Goal: Task Accomplishment & Management: Use online tool/utility

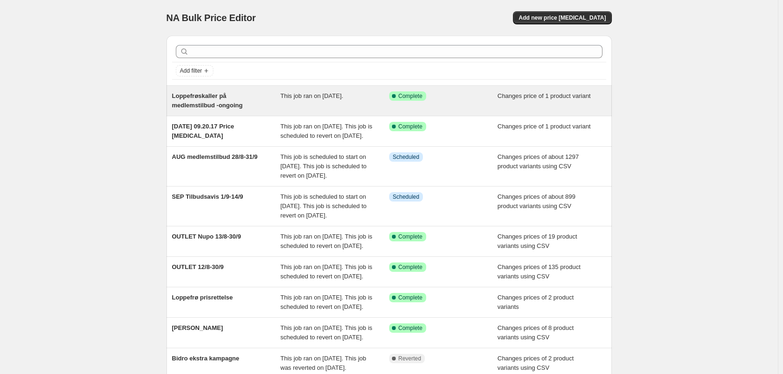
click at [350, 91] on div "This job ran on [DATE]." at bounding box center [334, 100] width 109 height 19
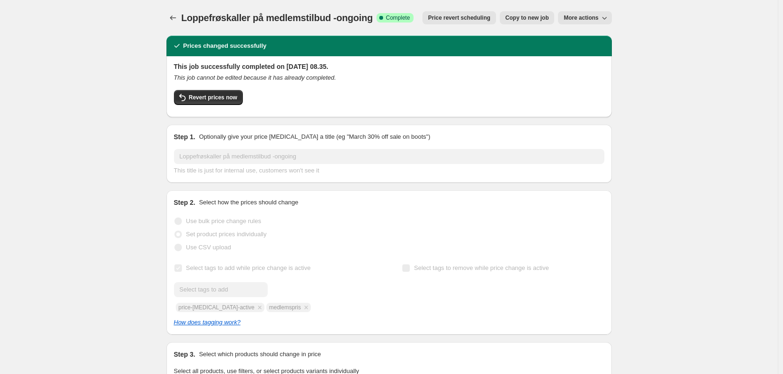
click at [603, 18] on icon "button" at bounding box center [604, 17] width 9 height 9
click at [223, 100] on span "Revert prices now" at bounding box center [213, 98] width 48 height 8
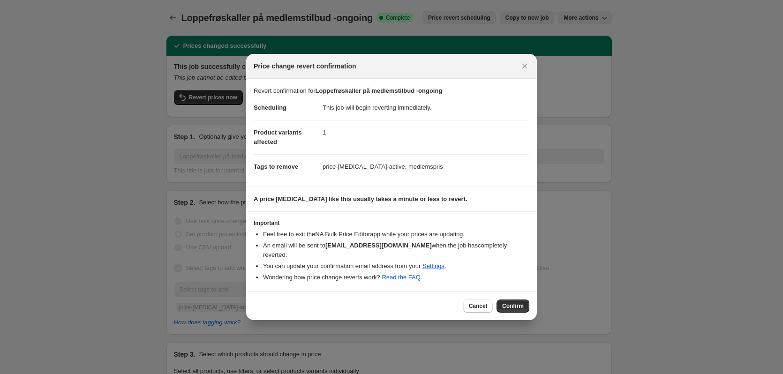
click at [513, 295] on div "Cancel Confirm" at bounding box center [391, 306] width 291 height 29
click at [513, 300] on button "Confirm" at bounding box center [513, 306] width 33 height 13
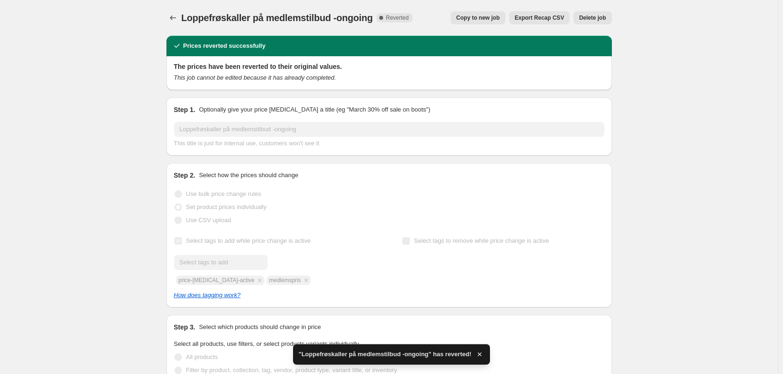
click at [587, 19] on span "Delete job" at bounding box center [592, 18] width 27 height 8
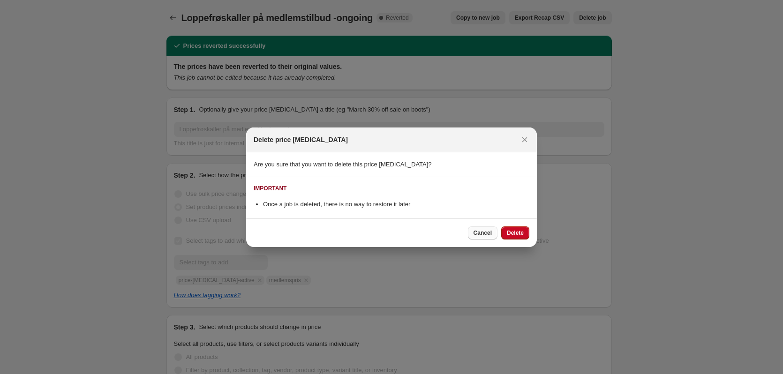
click at [482, 232] on span "Cancel" at bounding box center [483, 233] width 18 height 8
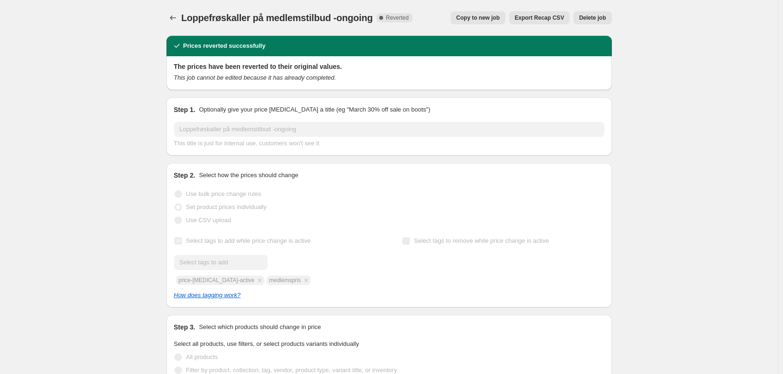
click at [591, 17] on span "Delete job" at bounding box center [592, 18] width 27 height 8
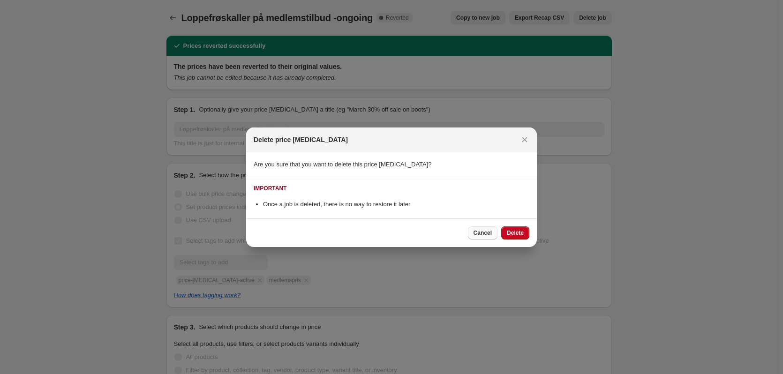
click at [486, 234] on span "Cancel" at bounding box center [483, 233] width 18 height 8
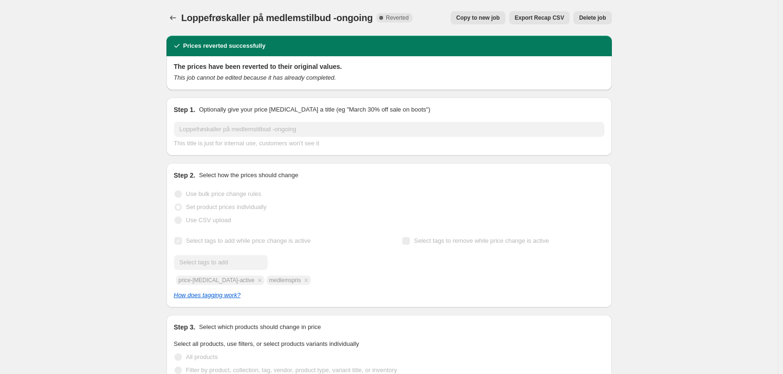
click at [485, 16] on span "Copy to new job" at bounding box center [478, 18] width 44 height 8
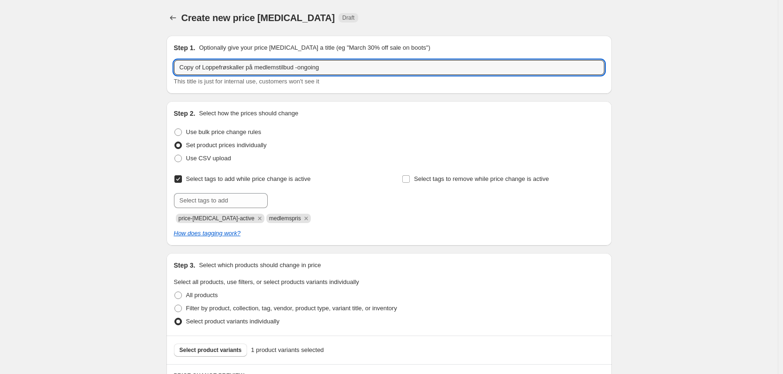
drag, startPoint x: 205, startPoint y: 65, endPoint x: 175, endPoint y: 68, distance: 29.2
click at [175, 68] on div "Step 1. Optionally give your price [MEDICAL_DATA] a title (eg "March 30% off sa…" at bounding box center [390, 65] width 446 height 58
click at [324, 66] on input "Loppefrøskaller på medlemstilbud -ongoing" at bounding box center [389, 67] width 431 height 15
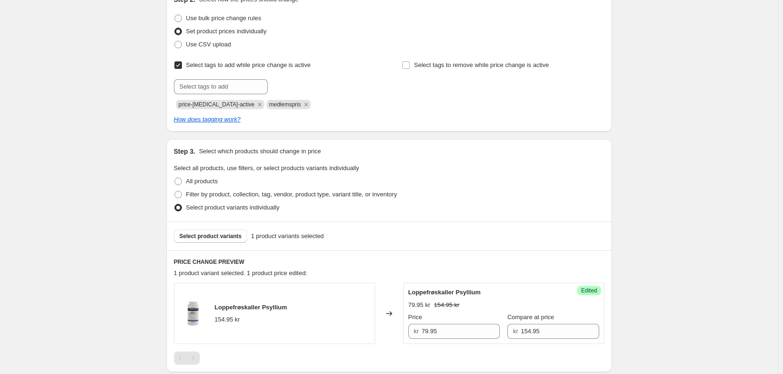
scroll to position [141, 0]
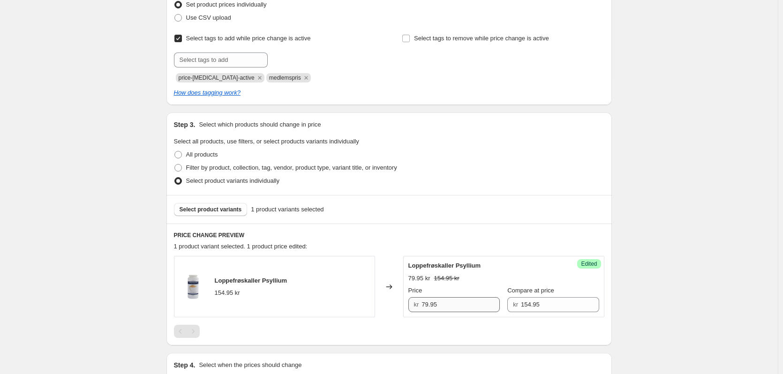
type input "Loppefrøskaller på medlemstilbud -ongoing"
click at [429, 307] on input "79.95" at bounding box center [461, 304] width 78 height 15
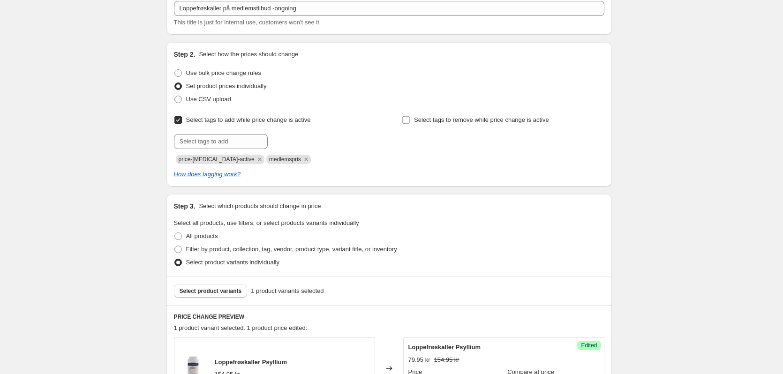
scroll to position [0, 0]
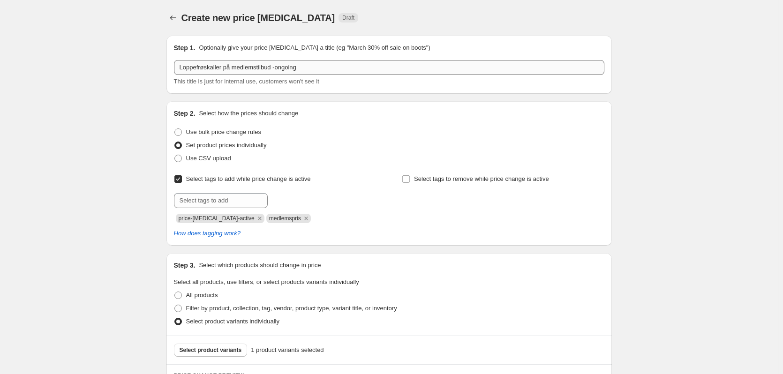
type input "89.95"
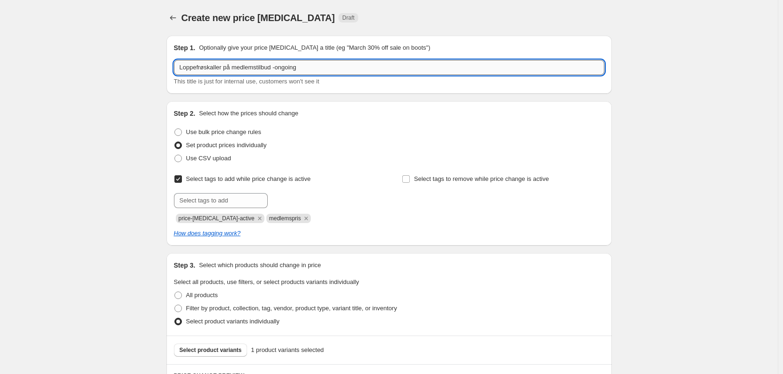
click at [331, 69] on input "Loppefrøskaller på medlemstilbud -ongoing" at bounding box center [389, 67] width 431 height 15
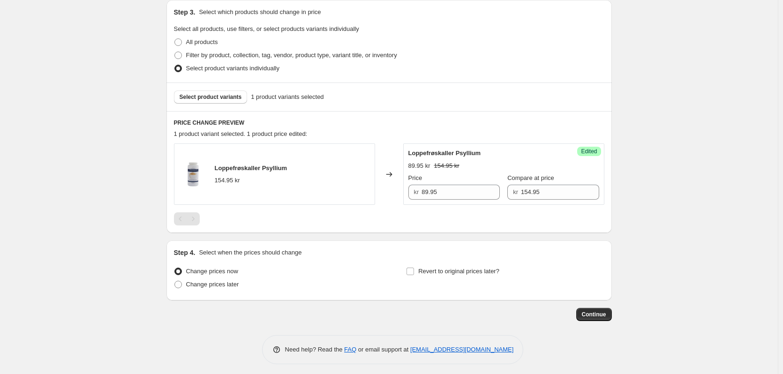
scroll to position [258, 0]
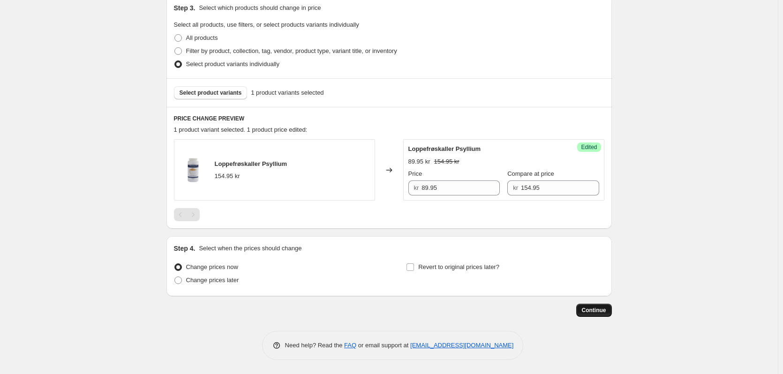
type input "Loppefrøskaller på medlemstilbud -ongoing - skal stoppes manuelt"
click at [599, 309] on span "Continue" at bounding box center [594, 311] width 24 height 8
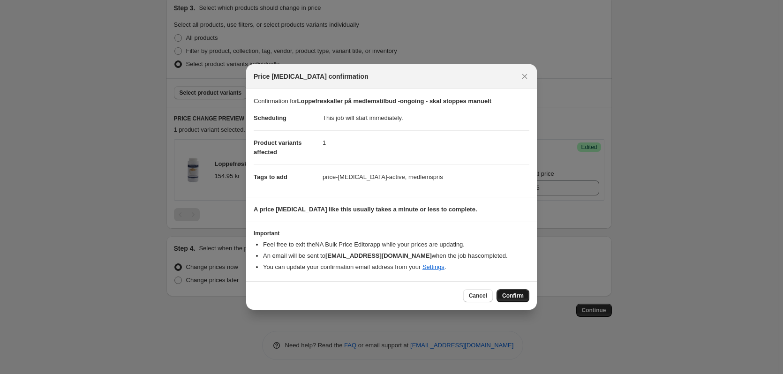
click at [516, 294] on span "Confirm" at bounding box center [513, 296] width 22 height 8
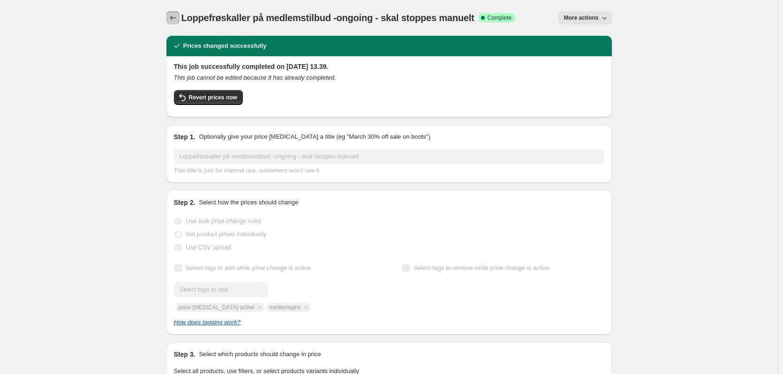
click at [177, 15] on icon "Price change jobs" at bounding box center [172, 17] width 9 height 9
